Goal: Task Accomplishment & Management: Manage account settings

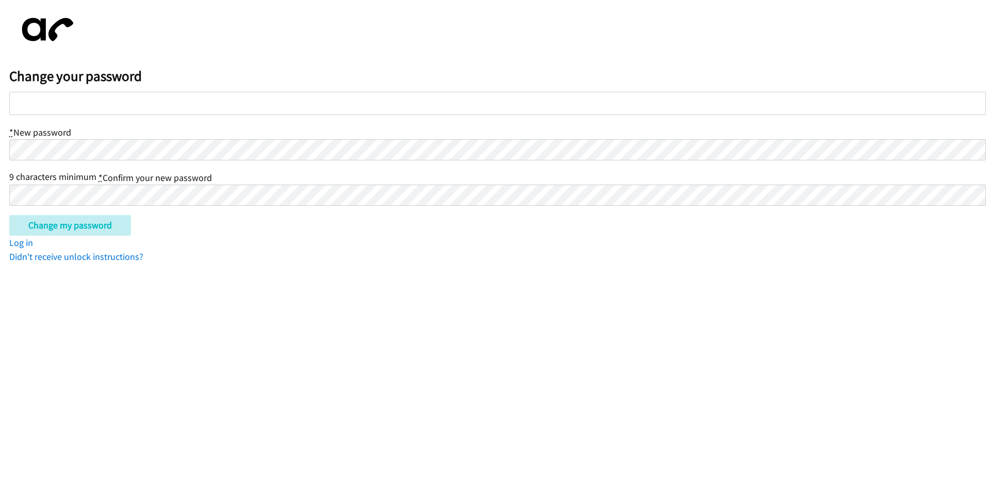
click at [9, 215] on input "Change my password" at bounding box center [70, 225] width 122 height 21
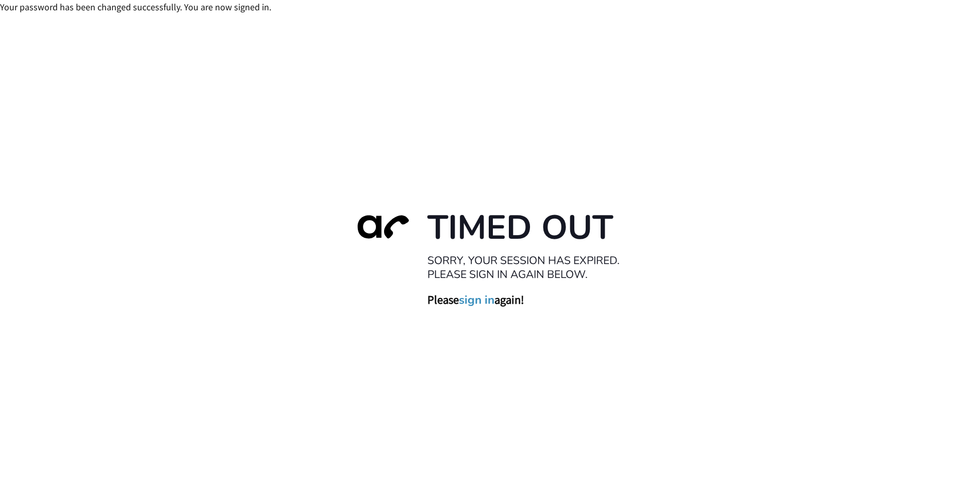
click at [485, 300] on link "sign in" at bounding box center [477, 300] width 36 height 14
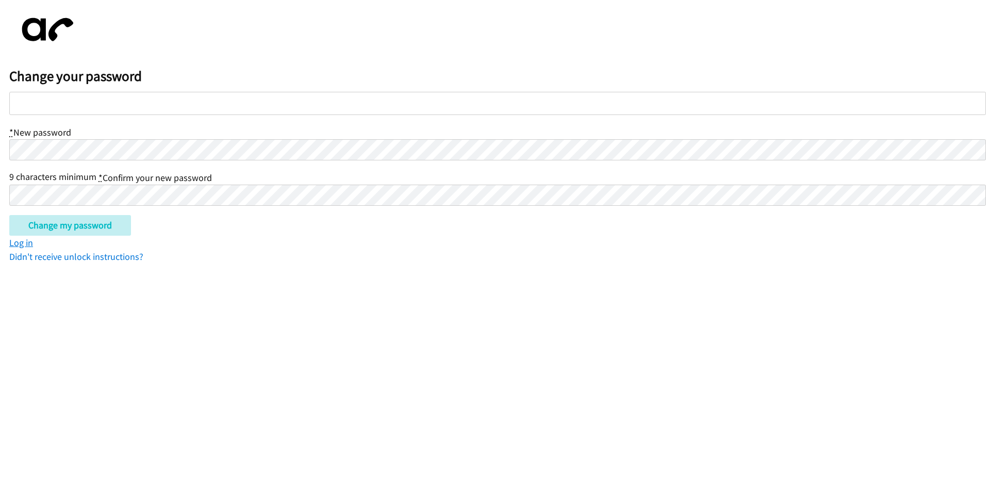
click at [23, 244] on link "Log in" at bounding box center [21, 243] width 24 height 12
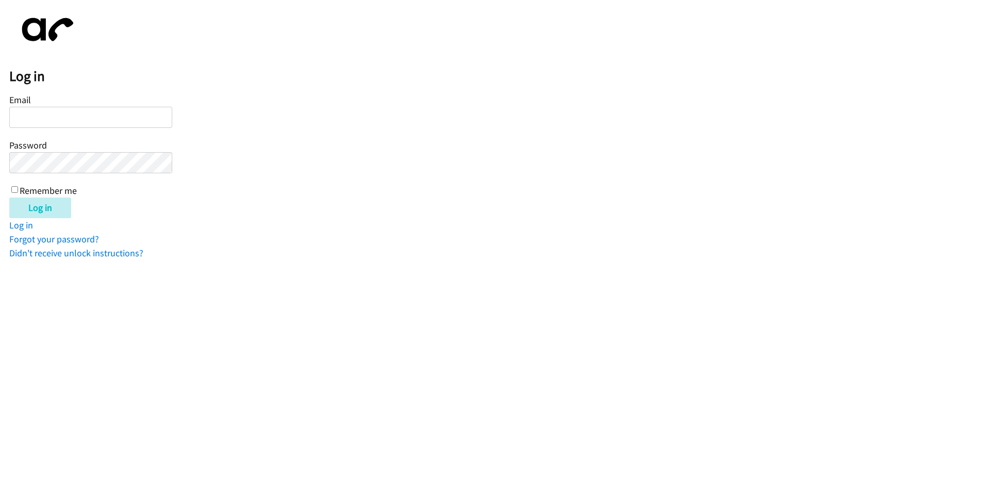
click at [97, 117] on input "Email" at bounding box center [90, 117] width 163 height 21
type input "kelly.ryan@Cancer.org.uk"
click at [9, 198] on input "Log in" at bounding box center [40, 208] width 62 height 21
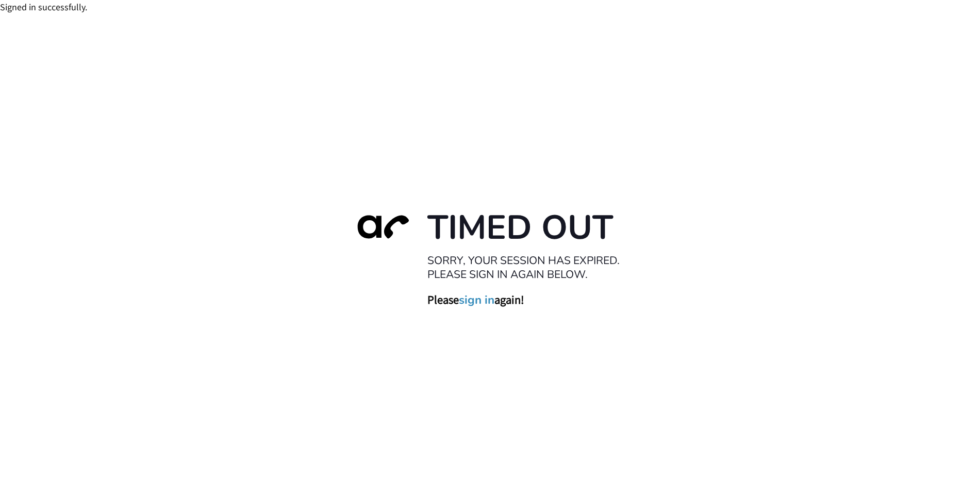
drag, startPoint x: 852, startPoint y: 140, endPoint x: 937, endPoint y: 44, distance: 127.9
click at [938, 46] on div "Timed Out Sorry, your session has expired. Please sign in again below. Please s…" at bounding box center [489, 260] width 978 height 492
